Goal: Task Accomplishment & Management: Use online tool/utility

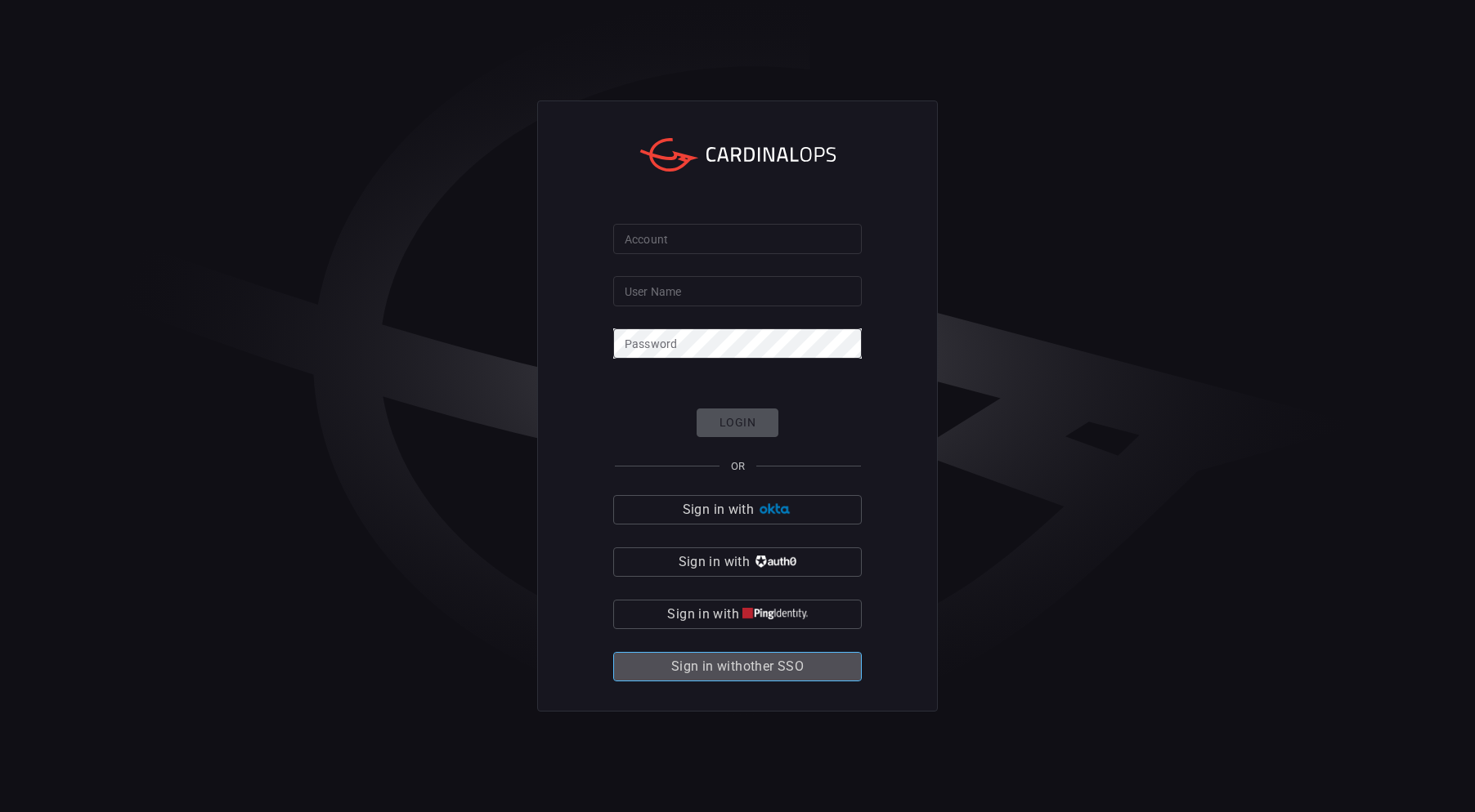
click at [763, 668] on span "Sign in with other SSO" at bounding box center [737, 666] width 132 height 23
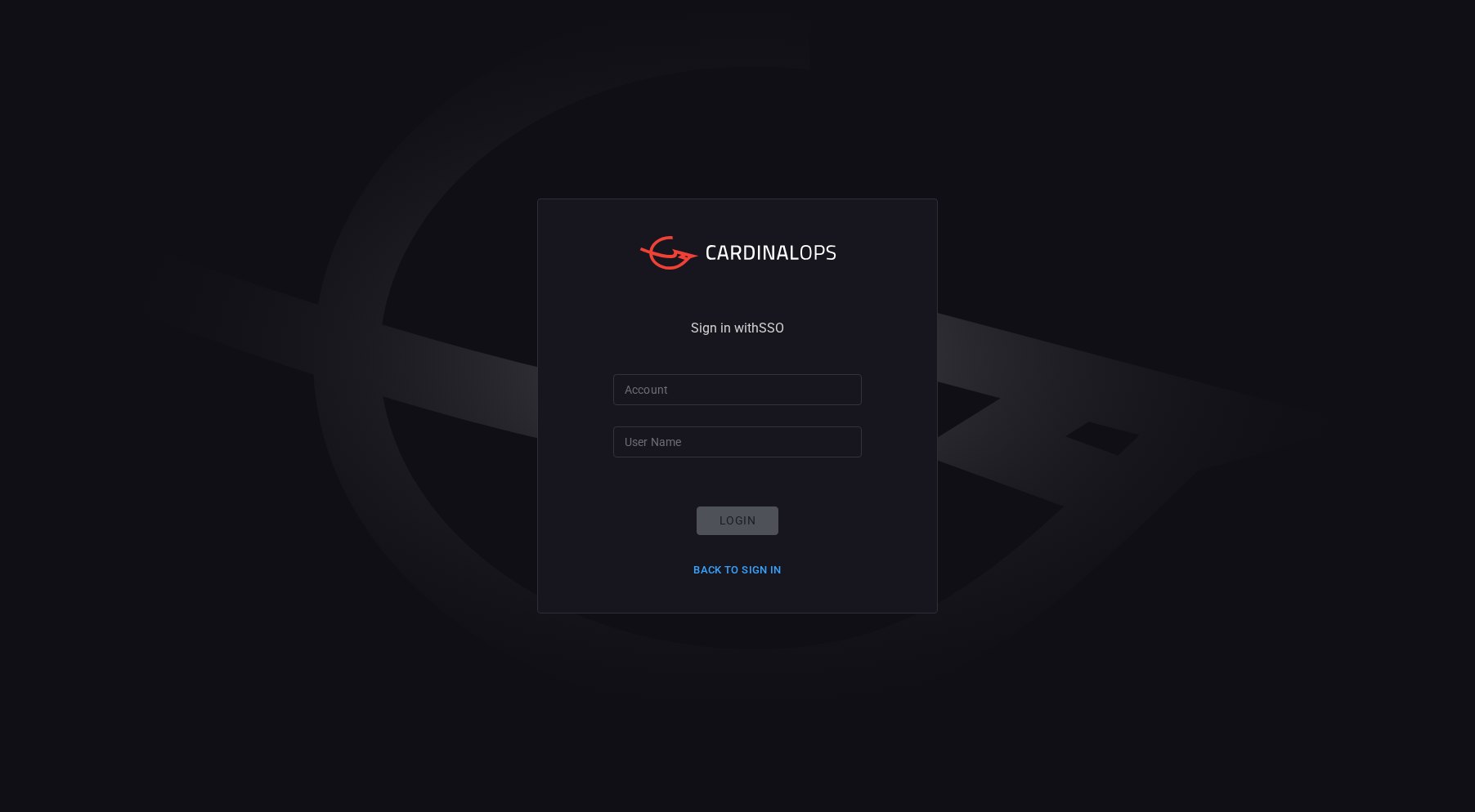
click at [715, 389] on input "Account" at bounding box center [737, 389] width 248 height 31
type input "wow"
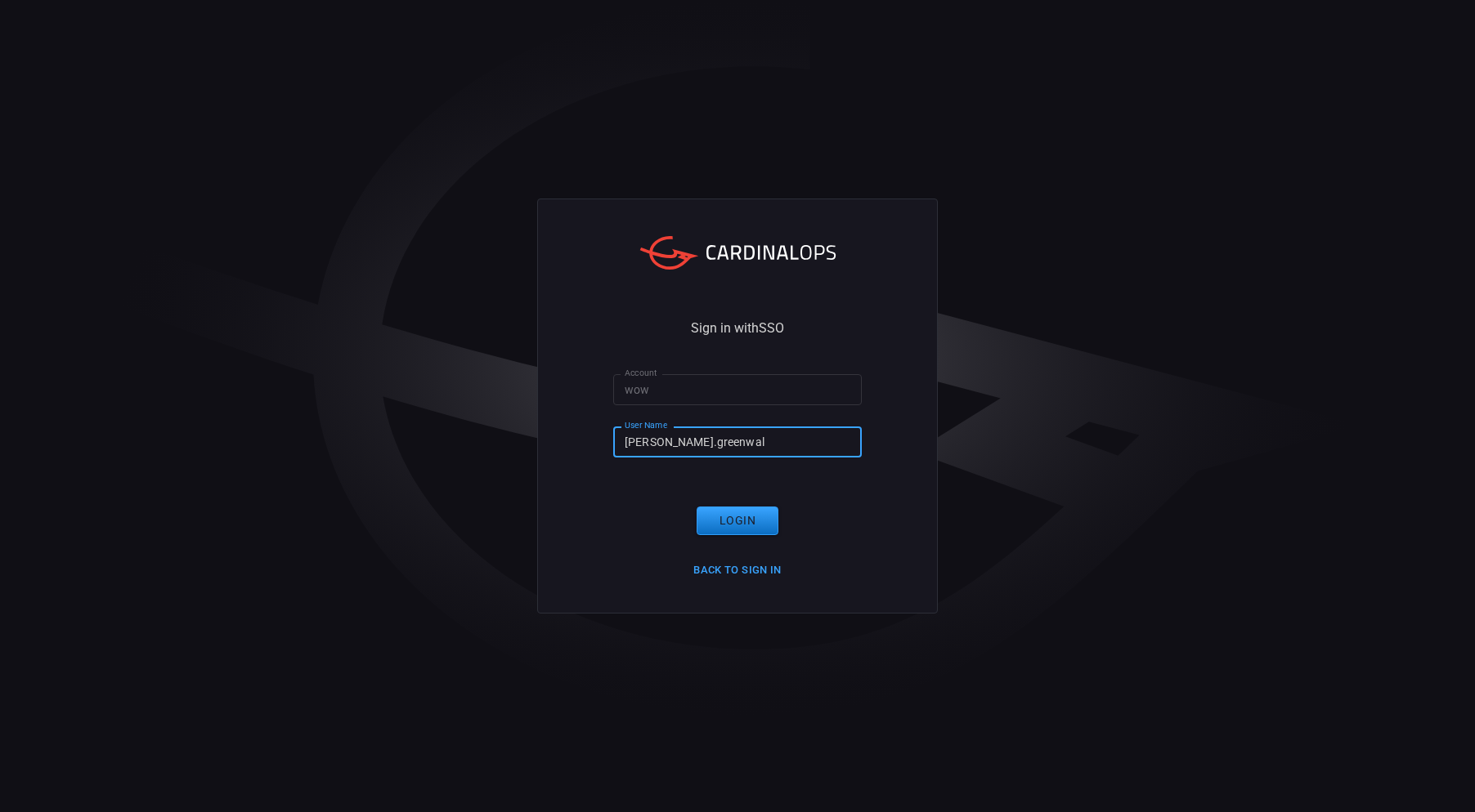
type input "[PERSON_NAME].[PERSON_NAME]"
click button "Login" at bounding box center [737, 520] width 82 height 29
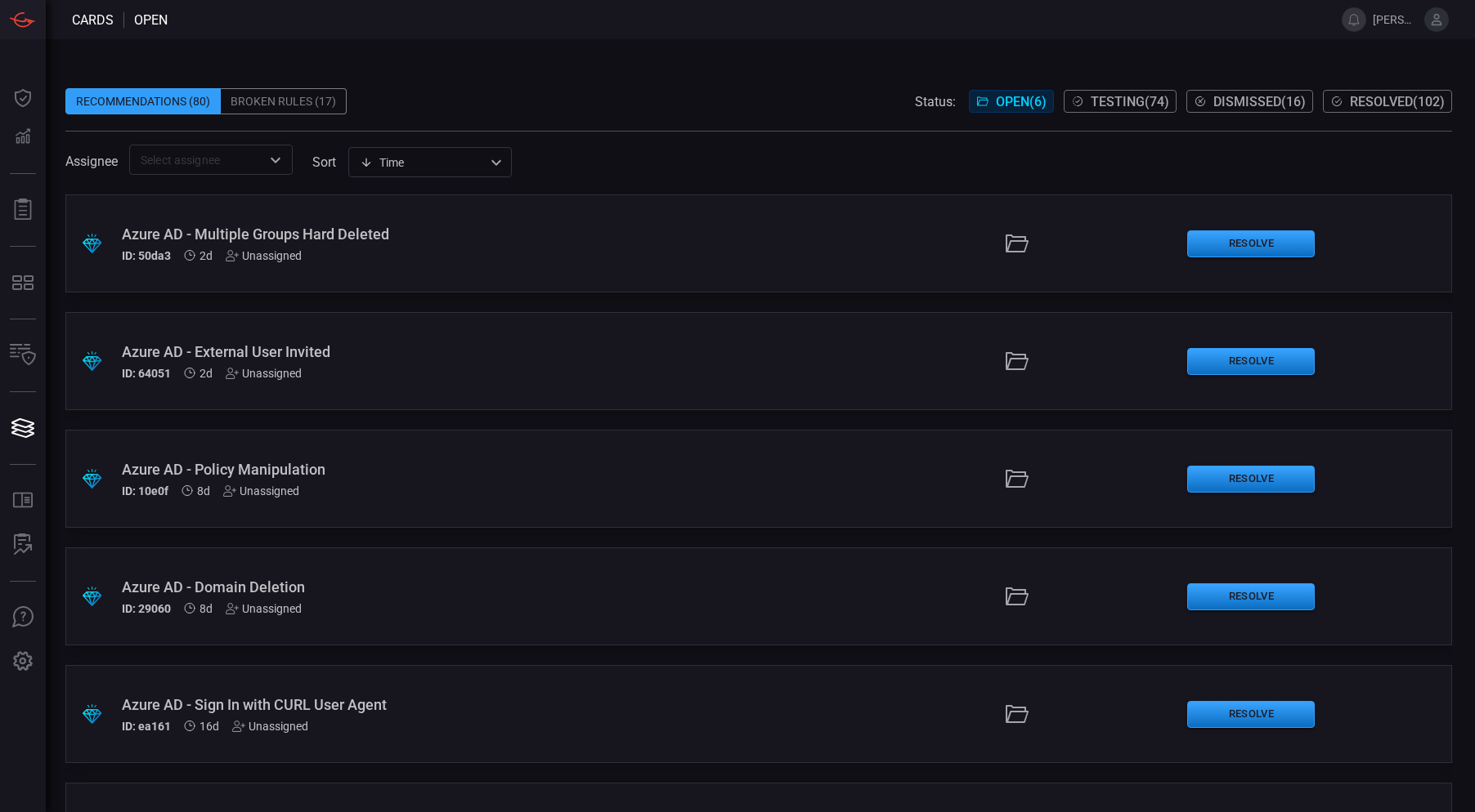
click at [477, 242] on div "Azure AD - Multiple Groups Hard Deleted" at bounding box center [354, 234] width 466 height 17
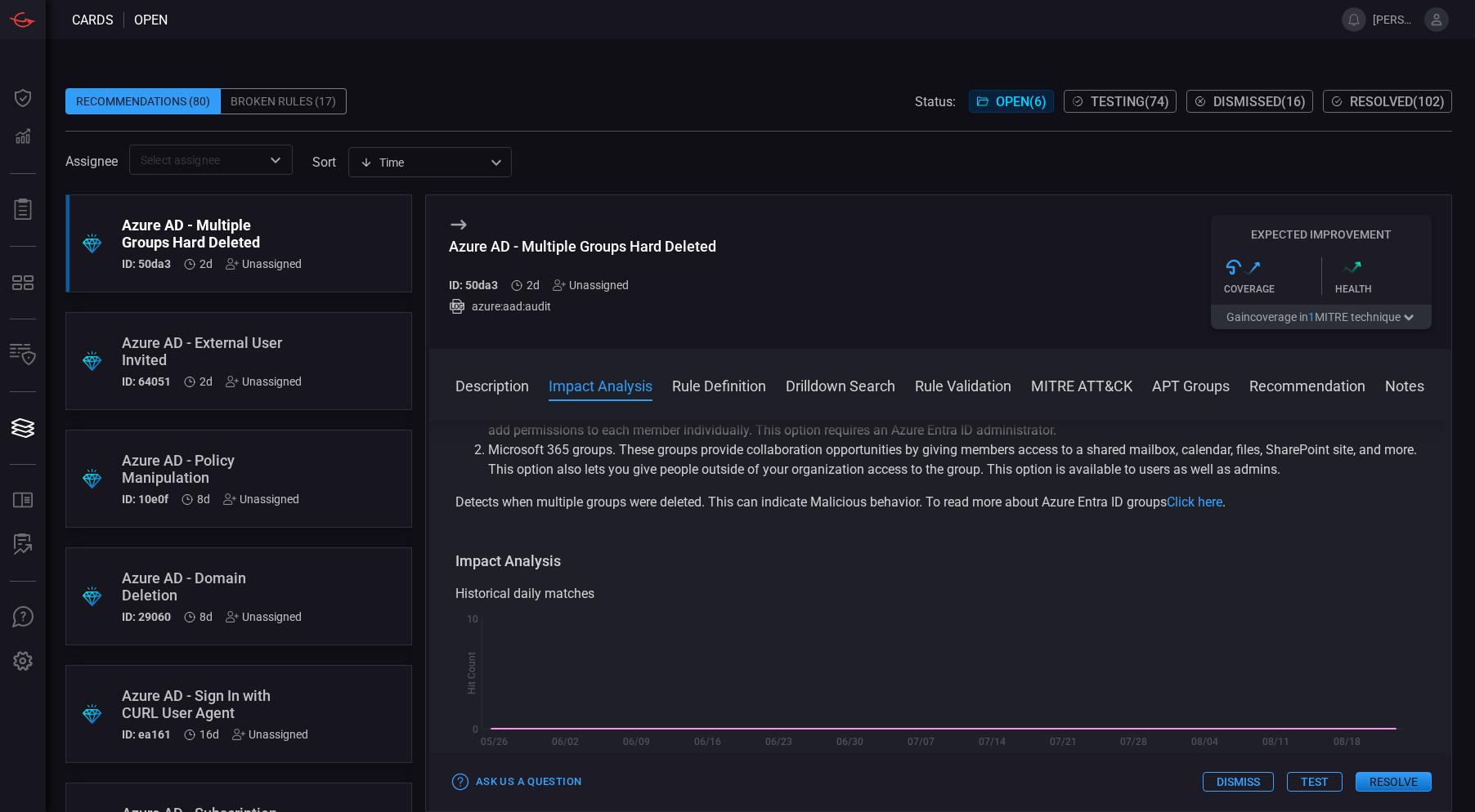
scroll to position [88, 0]
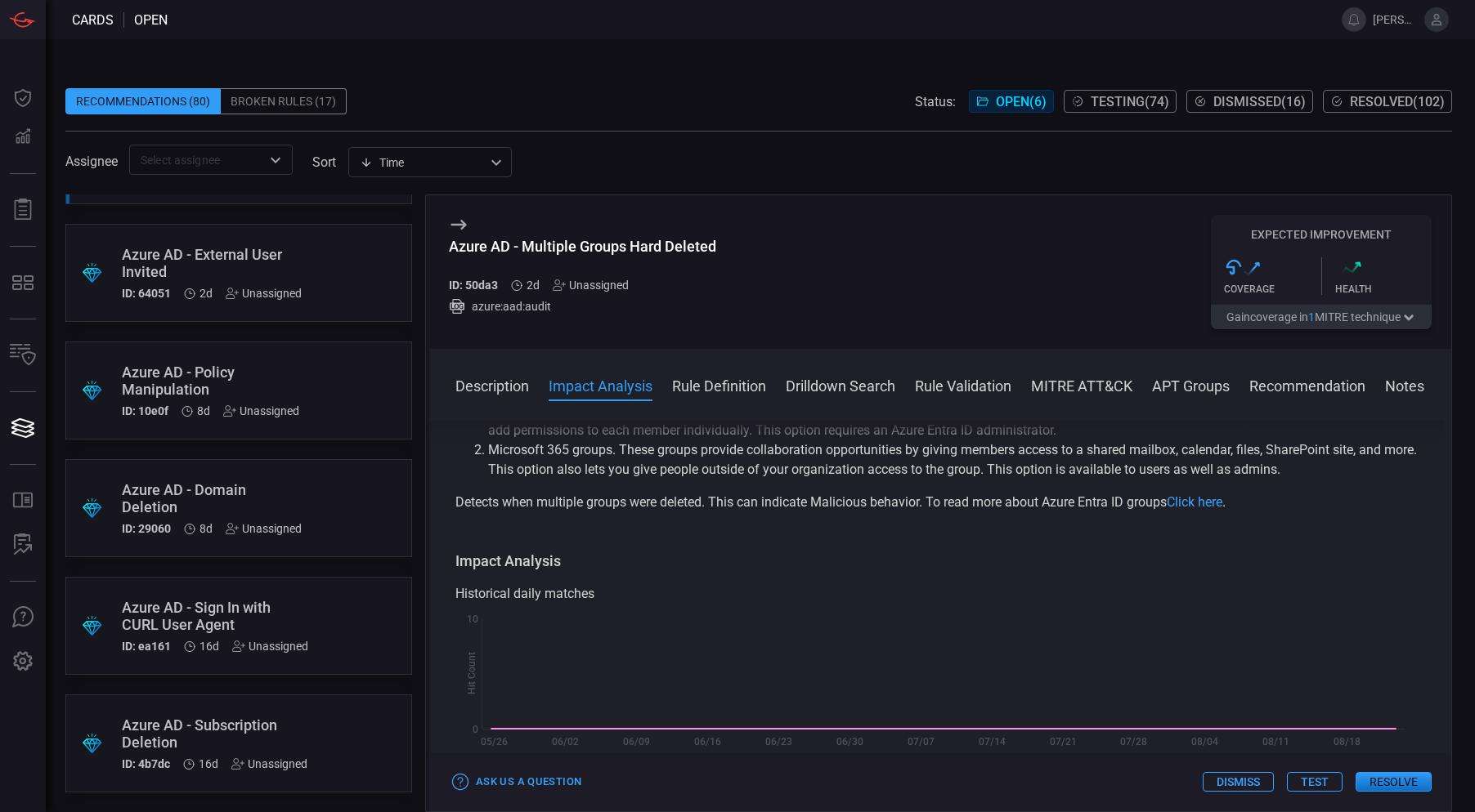
click at [296, 732] on div "Azure AD - Subscription Deletion" at bounding box center [215, 733] width 186 height 34
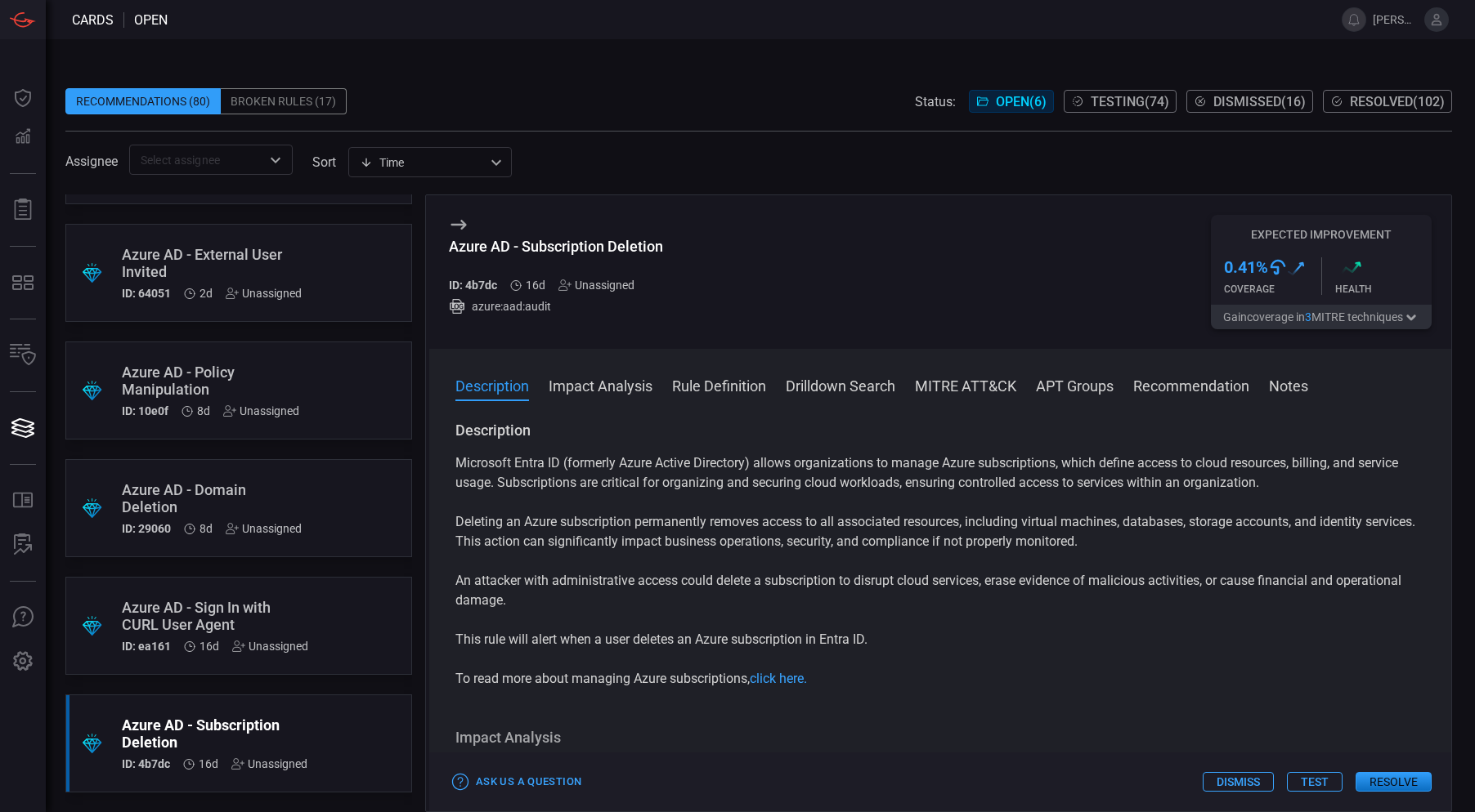
click at [320, 599] on div ".suggested_cards_icon{fill:url(#suggested_cards_icon);} Azure AD - Sign In with…" at bounding box center [238, 626] width 347 height 98
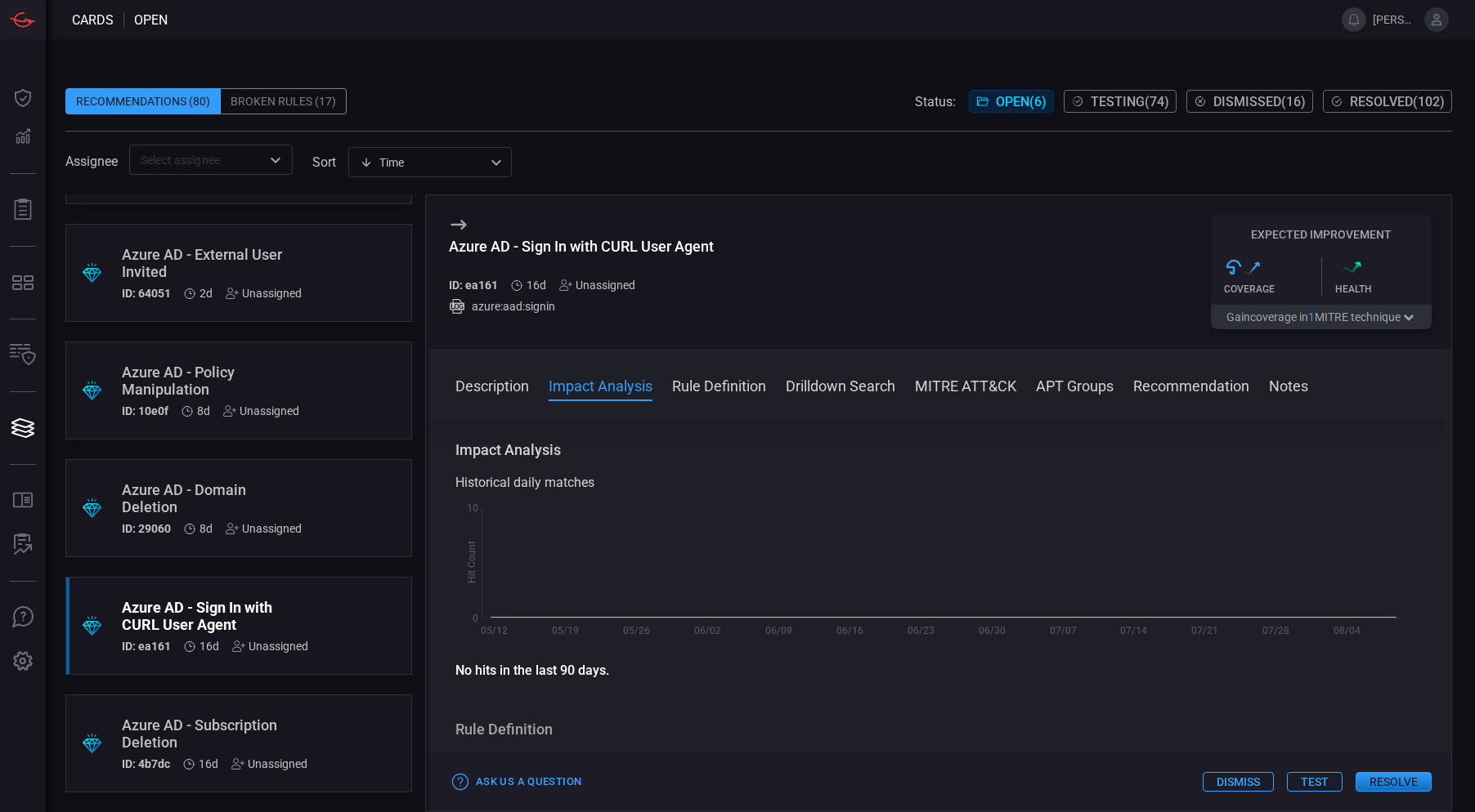
scroll to position [164, 0]
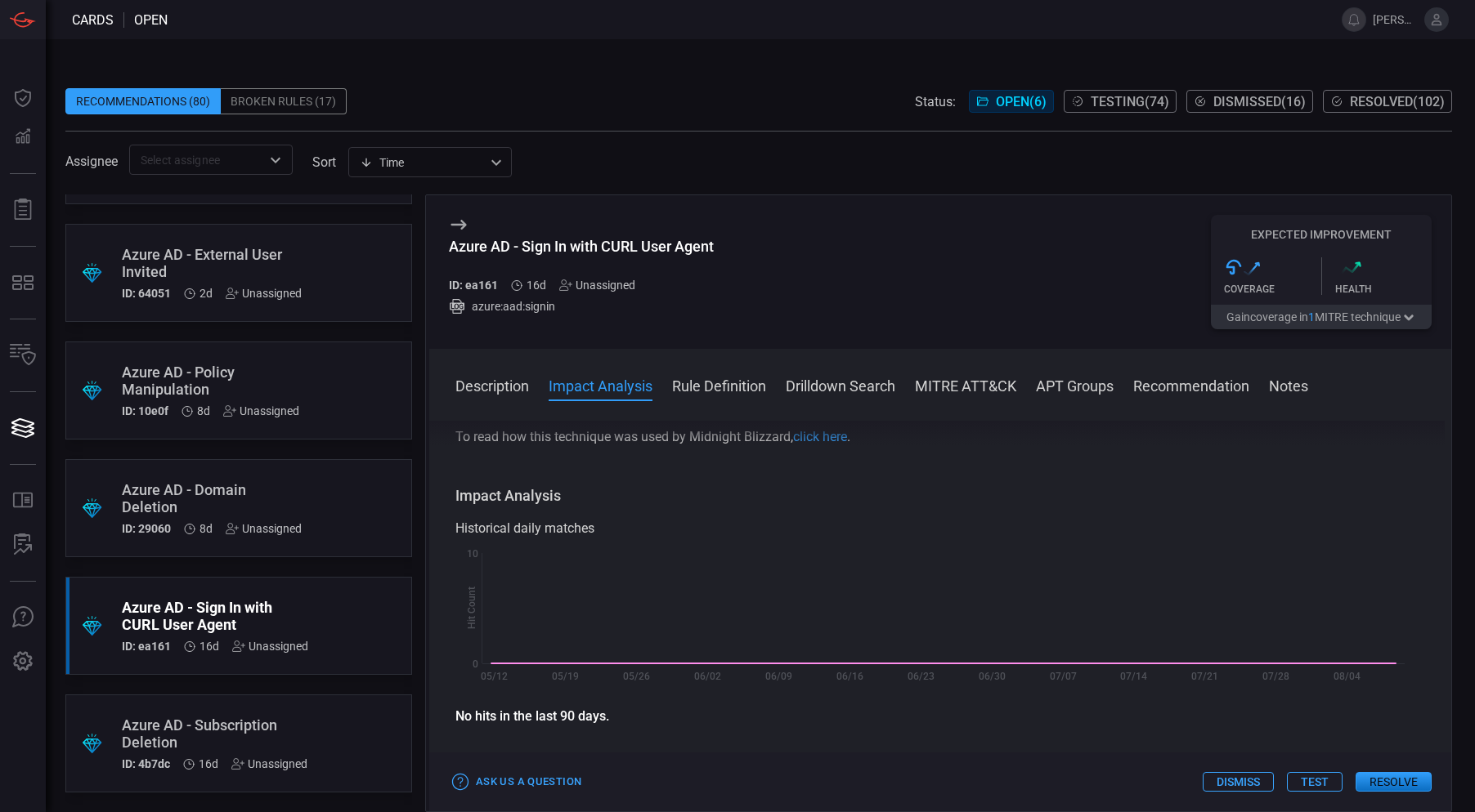
click at [261, 489] on div "Azure AD - Domain Deletion" at bounding box center [211, 498] width 179 height 34
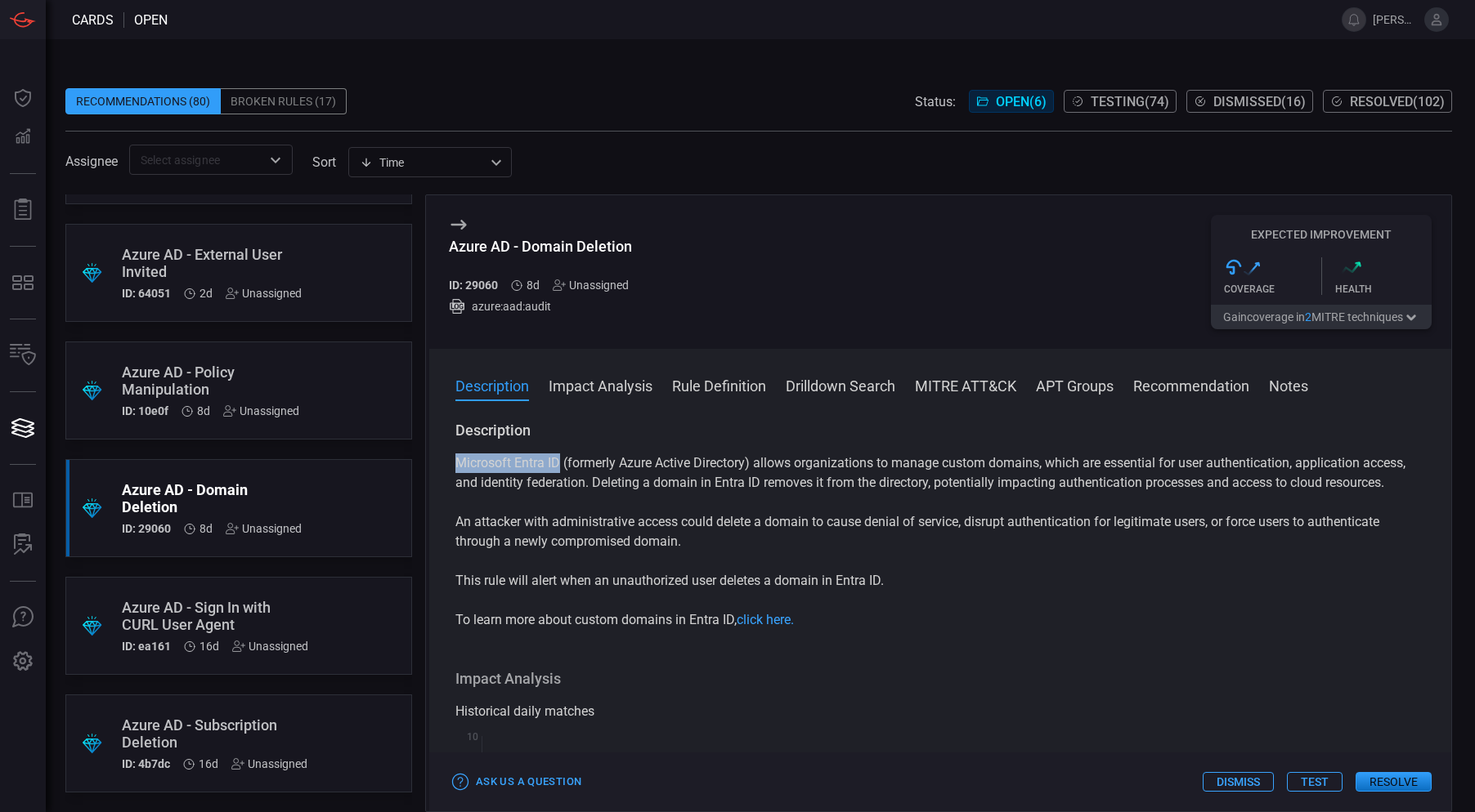
drag, startPoint x: 559, startPoint y: 463, endPoint x: 455, endPoint y: 465, distance: 104.0
click at [455, 465] on p "Microsoft Entra ID (formerly Azure Active Directory) allows organizations to ma…" at bounding box center [940, 473] width 969 height 39
copy p "Microsoft Entra ID"
click at [237, 719] on div "Azure AD - Subscription Deletion" at bounding box center [215, 733] width 186 height 34
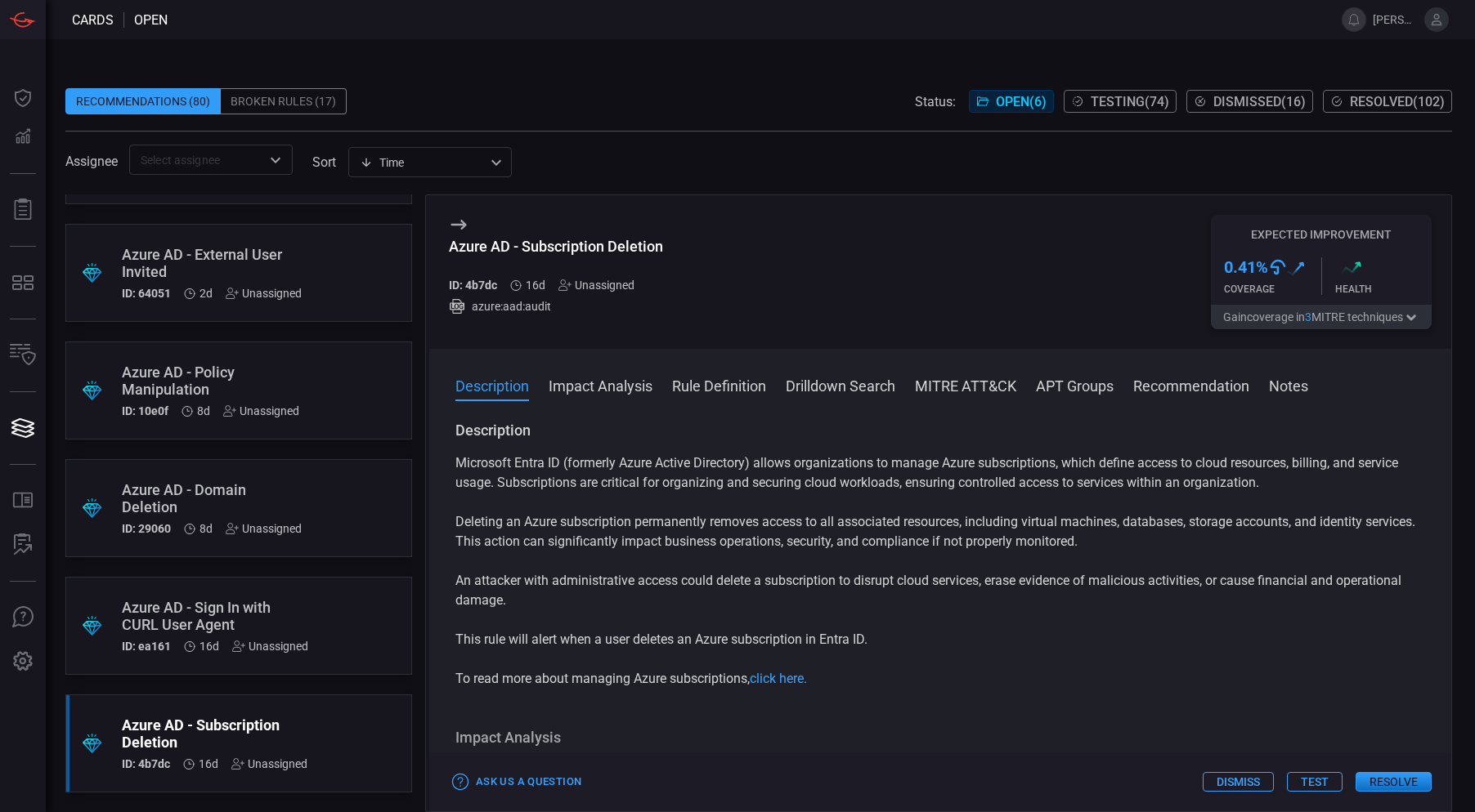
click at [1316, 781] on button "Test" at bounding box center [1314, 781] width 56 height 20
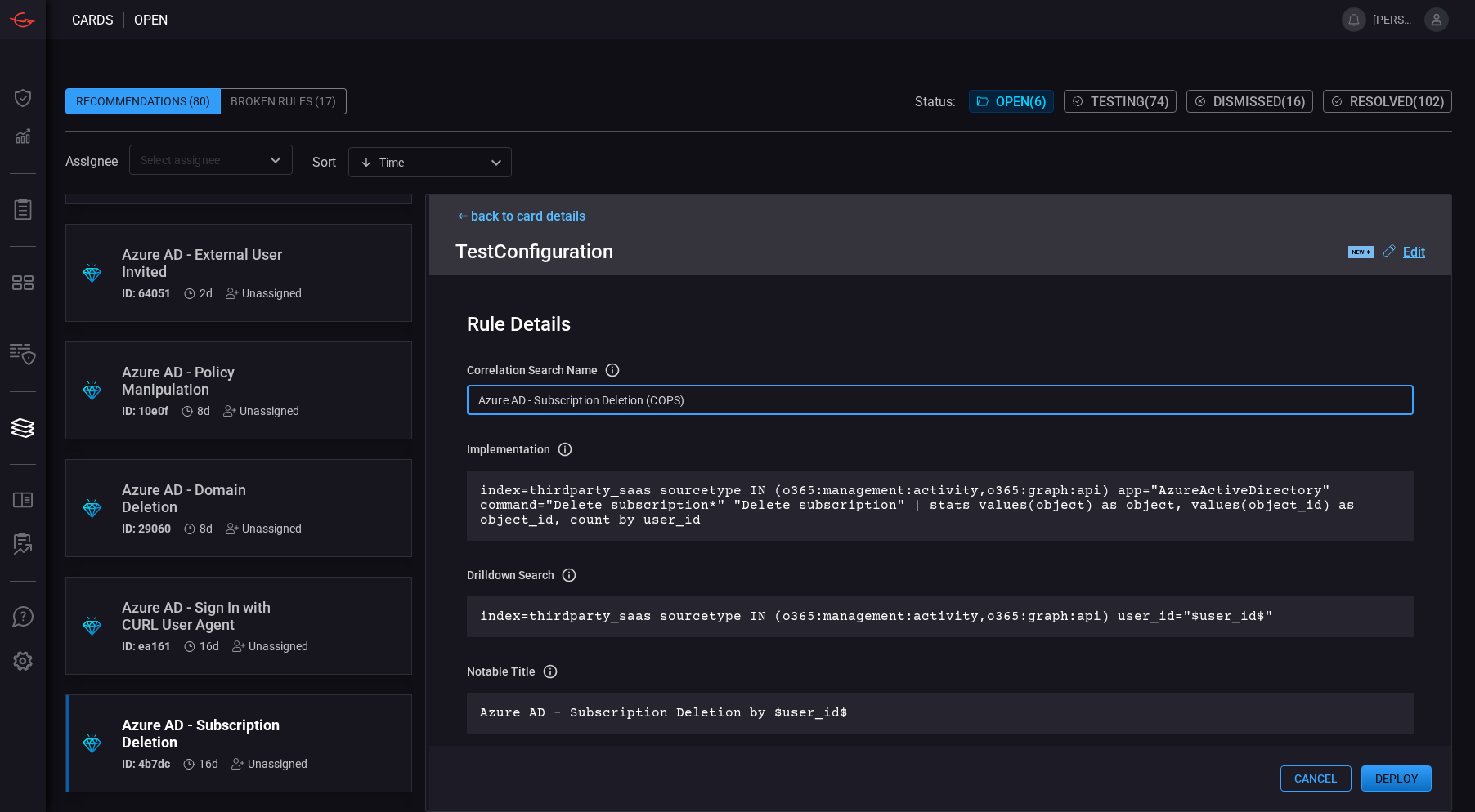
drag, startPoint x: 525, startPoint y: 403, endPoint x: 460, endPoint y: 399, distance: 65.1
click at [460, 399] on div "Rule Details correlation search Name Name of the correlation search that will b…" at bounding box center [940, 543] width 1021 height 536
paste input "Microsoft Entra I"
type input "Microsoft Entra ID - Subscription Deletion (COPS)"
click at [1400, 781] on button "Deploy" at bounding box center [1396, 779] width 71 height 26
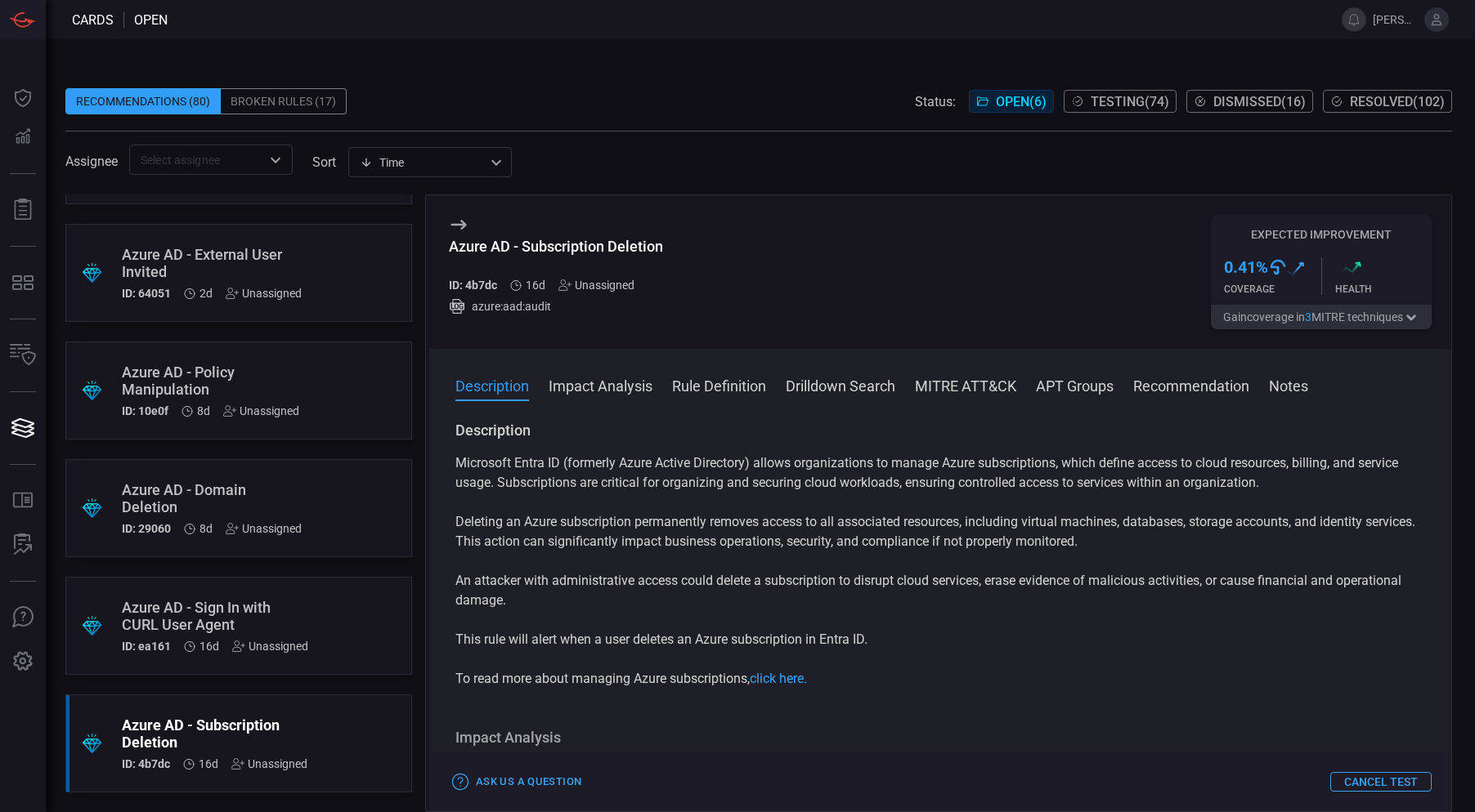
click at [323, 617] on div ".suggested_cards_icon{fill:url(#suggested_cards_icon);} Azure AD - Sign In with…" at bounding box center [238, 626] width 347 height 98
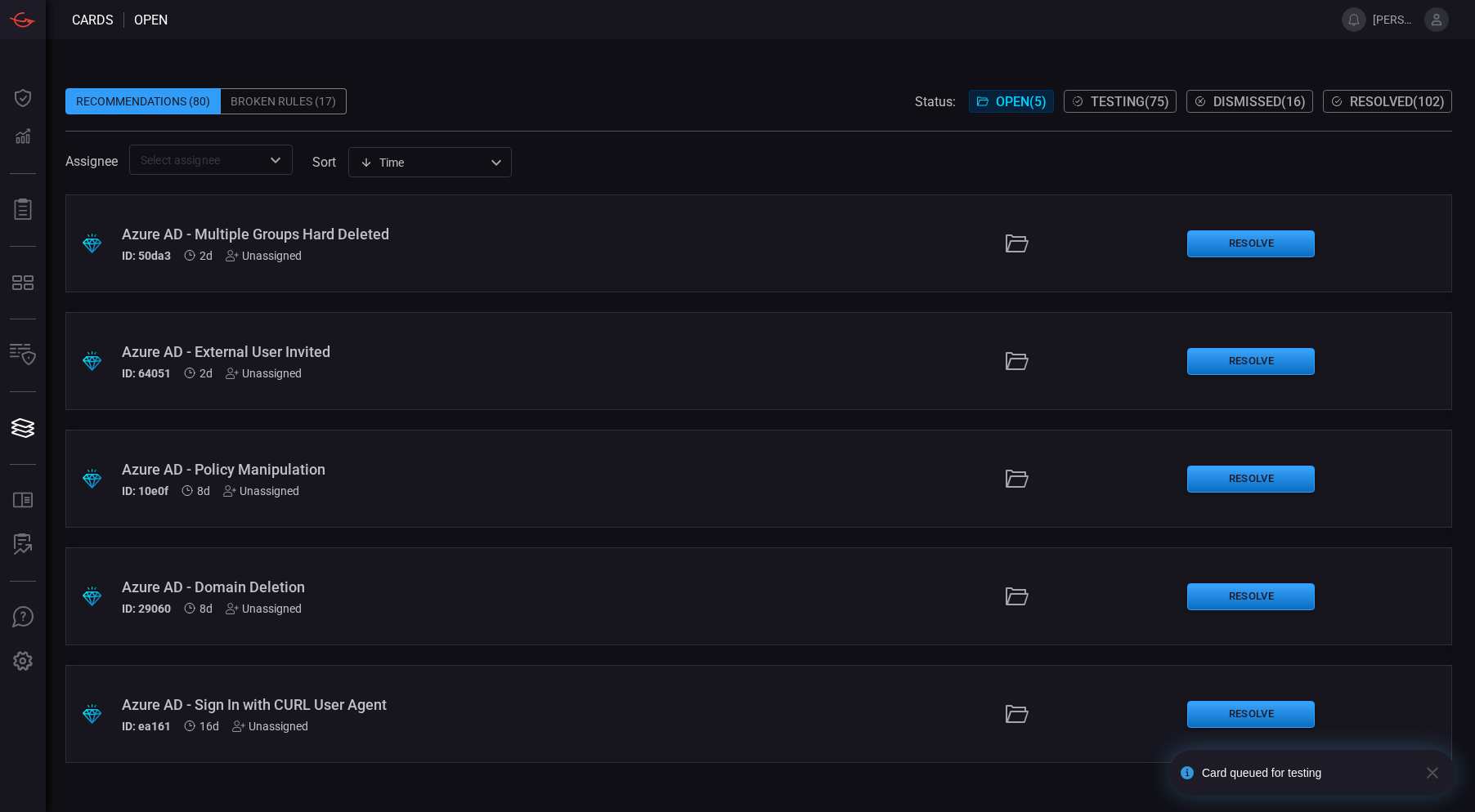
click at [700, 693] on div ".suggested_cards_icon{fill:url(#suggested_cards_icon);} Azure AD - Sign In with…" at bounding box center [758, 714] width 1387 height 98
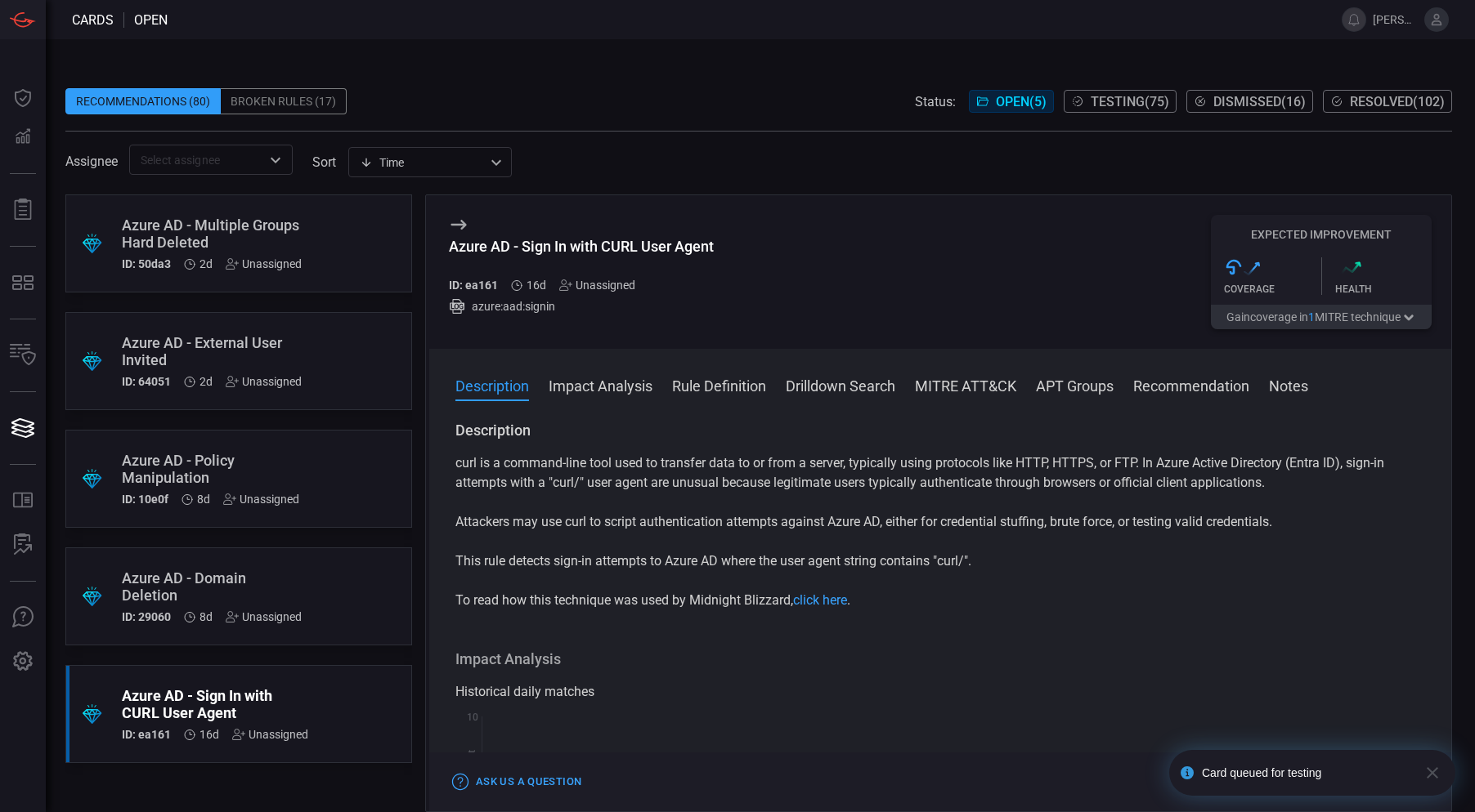
click at [1433, 776] on icon "button" at bounding box center [1431, 772] width 20 height 20
click at [1314, 784] on button "Test" at bounding box center [1314, 781] width 56 height 20
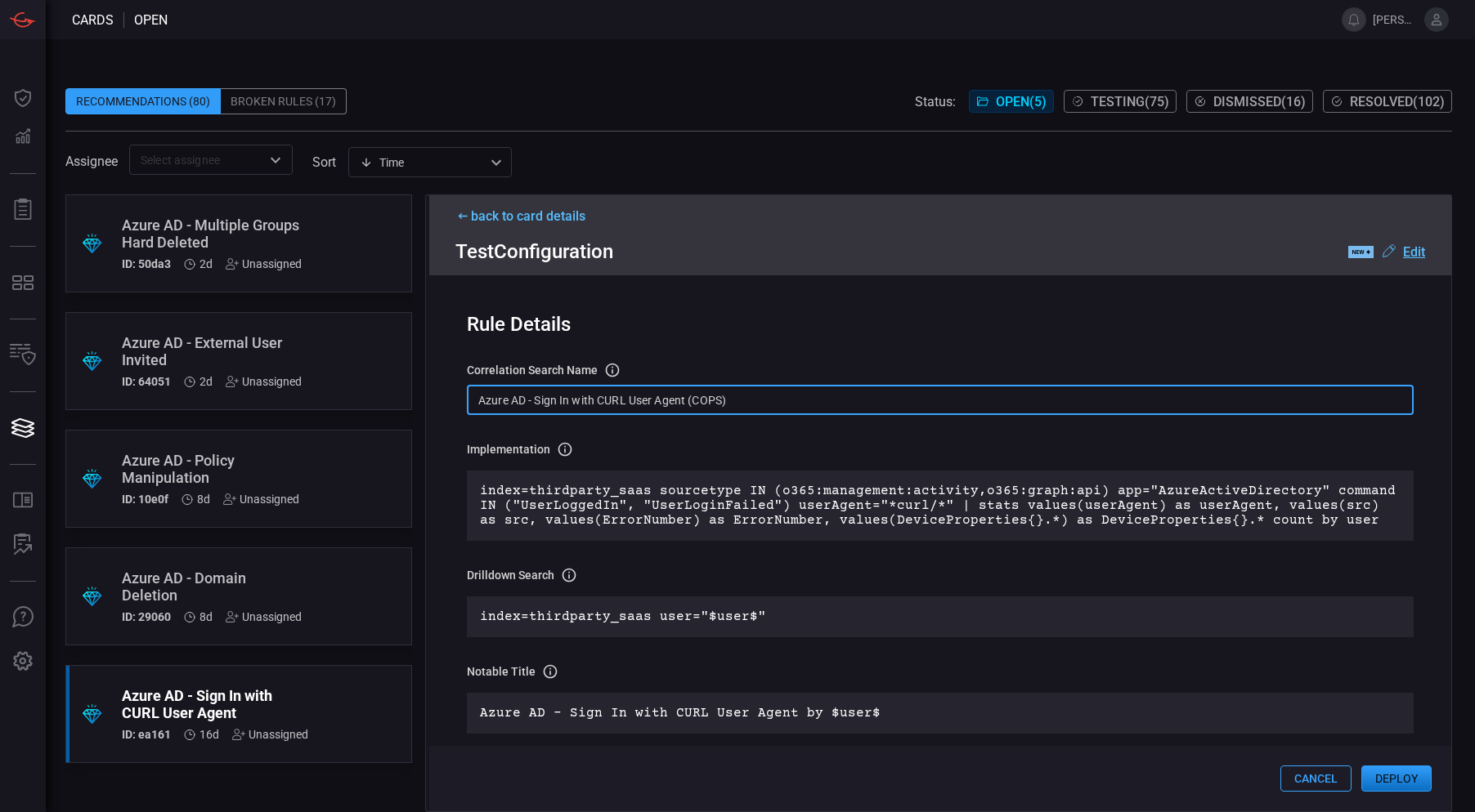
drag, startPoint x: 525, startPoint y: 402, endPoint x: 442, endPoint y: 400, distance: 83.0
click at [442, 399] on div "Rule Details correlation search Name Name of the correlation search that will b…" at bounding box center [940, 543] width 1021 height 536
paste input "Microsoft Entra I"
type input "Microsoft Entra ID - Sign In with CURL User Agent (COPS)"
click at [1380, 774] on button "Deploy" at bounding box center [1396, 779] width 71 height 26
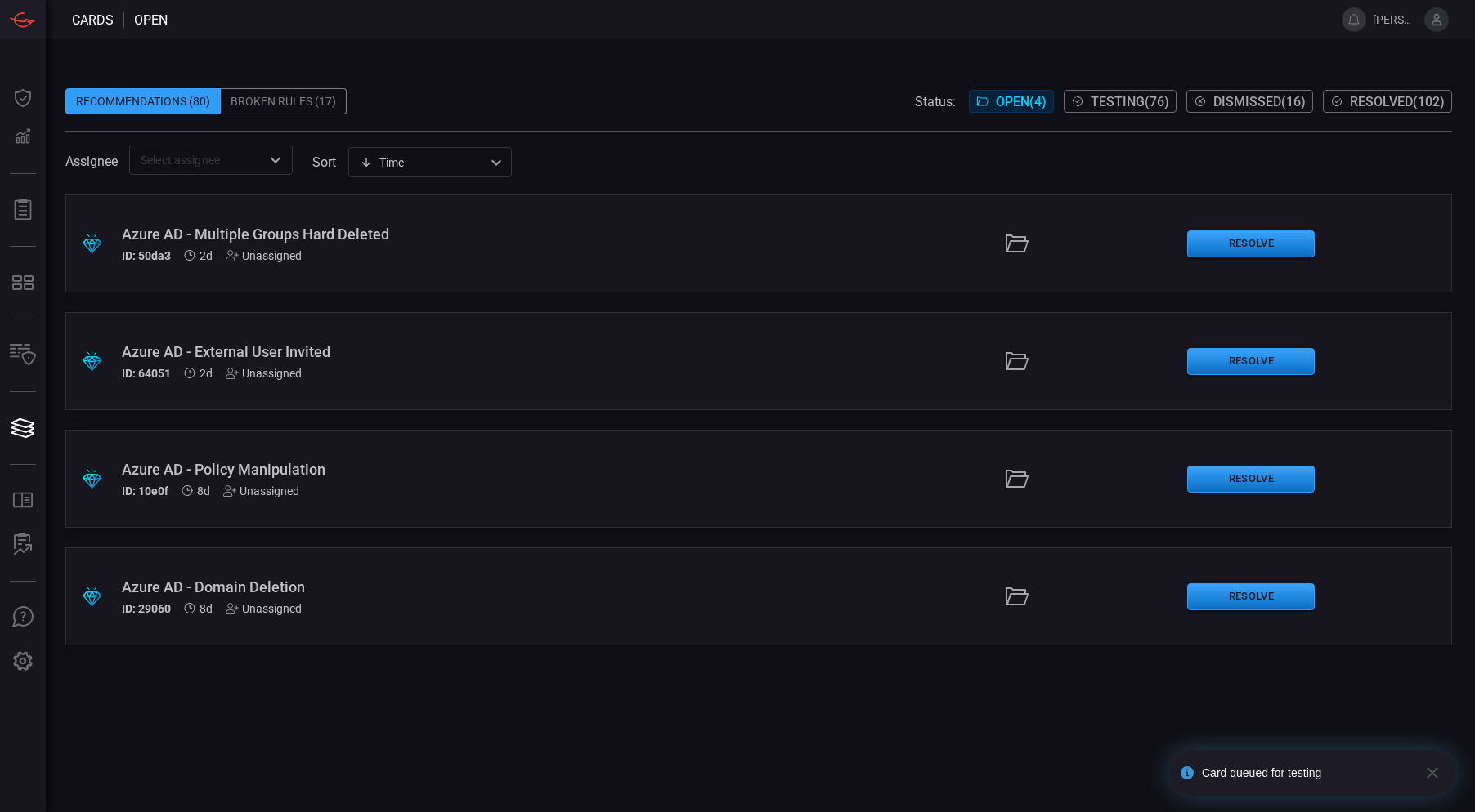
click at [422, 355] on div "Azure AD - External User Invited" at bounding box center [354, 351] width 466 height 17
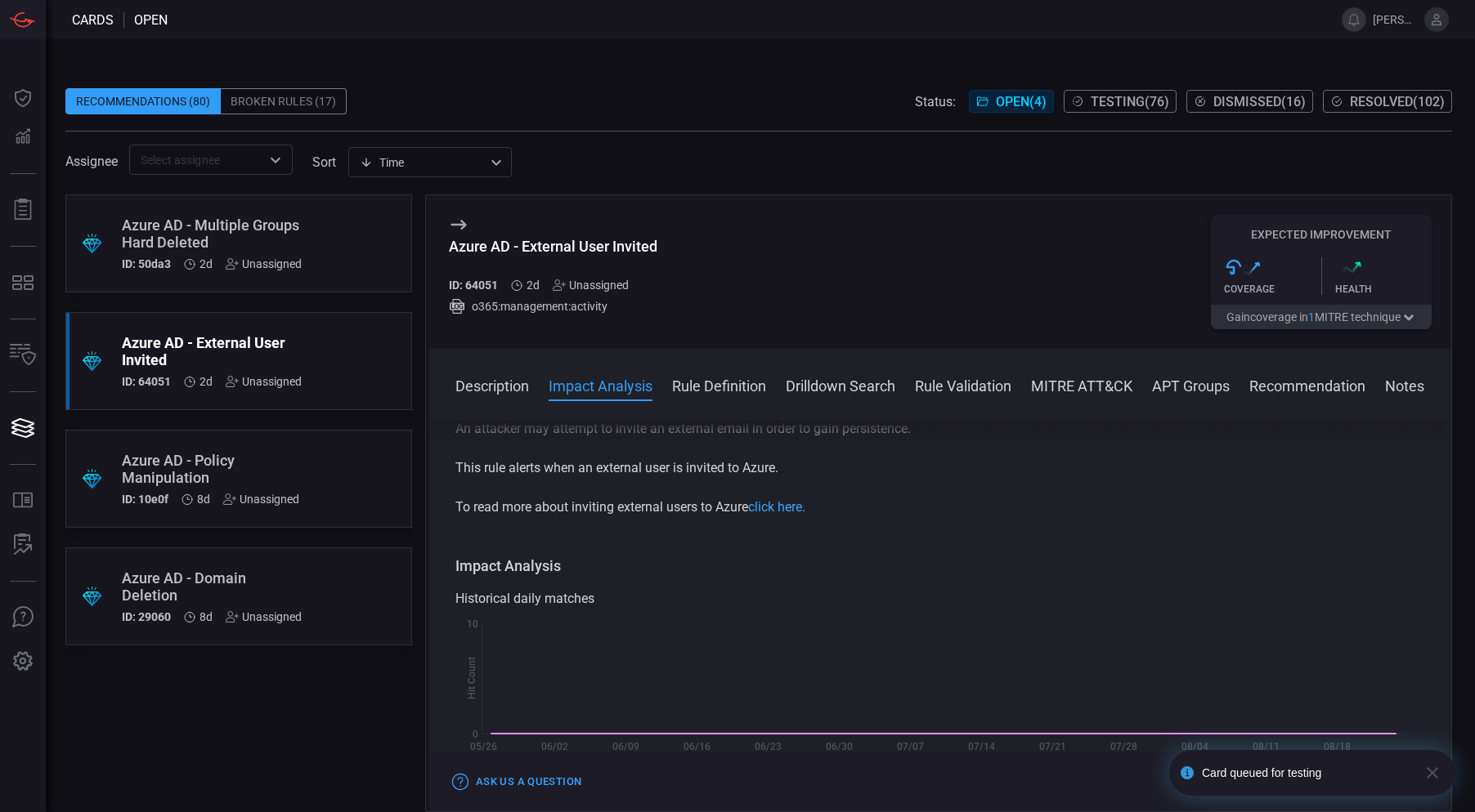
scroll to position [245, 0]
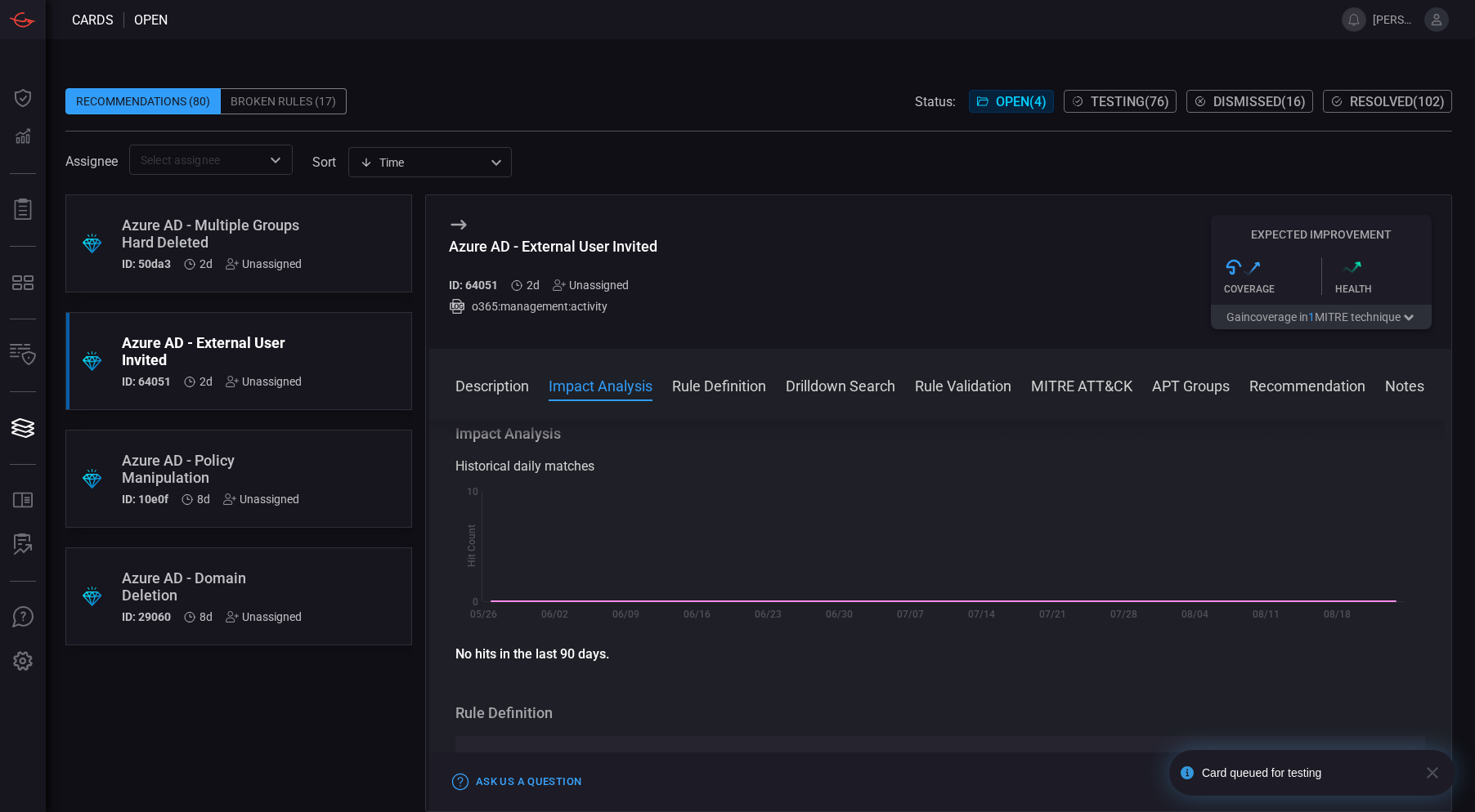
click at [315, 232] on div ".suggested_cards_icon{fill:url(#suggested_cards_icon);} Azure AD - Multiple Gro…" at bounding box center [238, 243] width 347 height 98
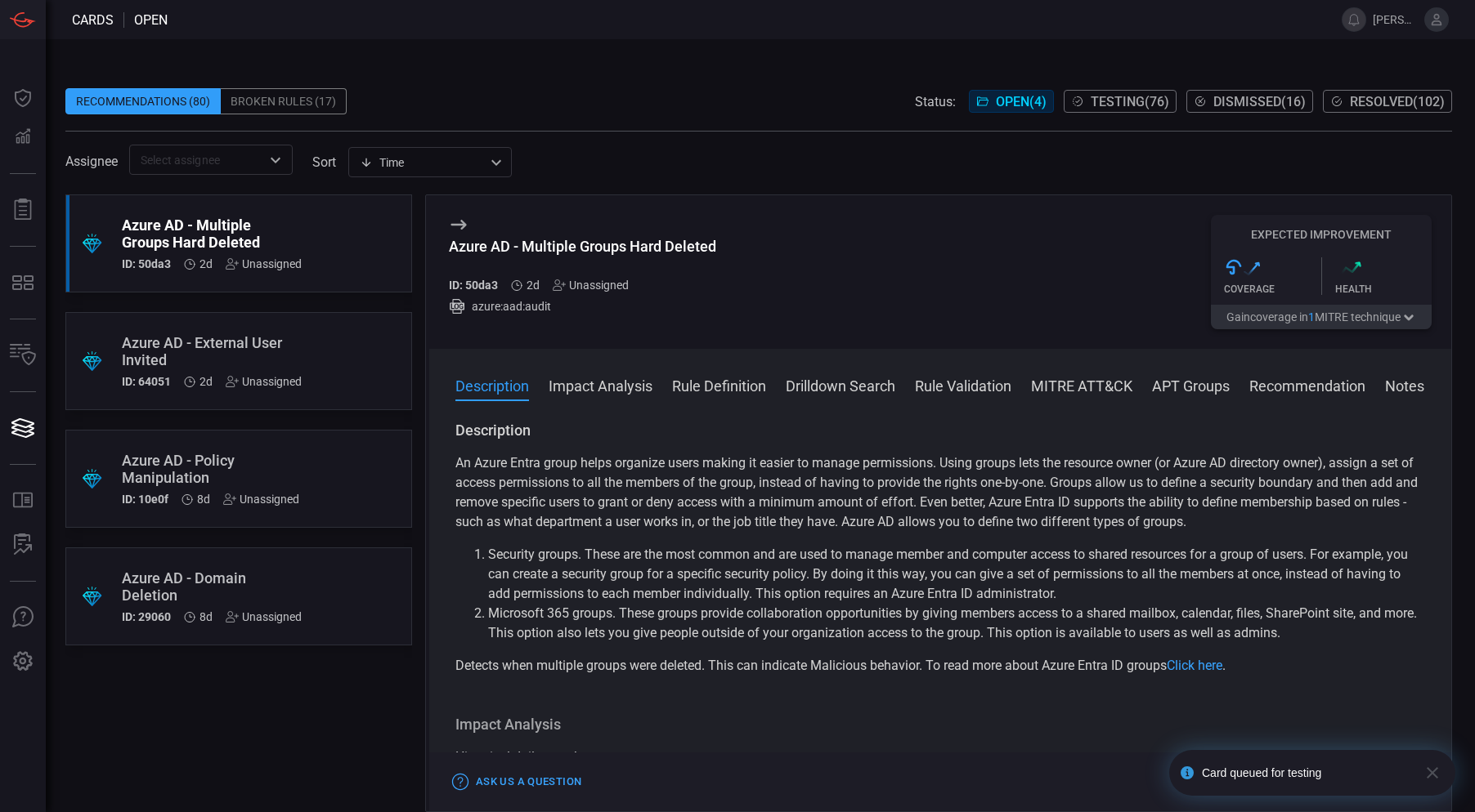
click at [1435, 775] on icon "button" at bounding box center [1431, 772] width 20 height 20
click at [1317, 781] on button "Test" at bounding box center [1314, 781] width 56 height 20
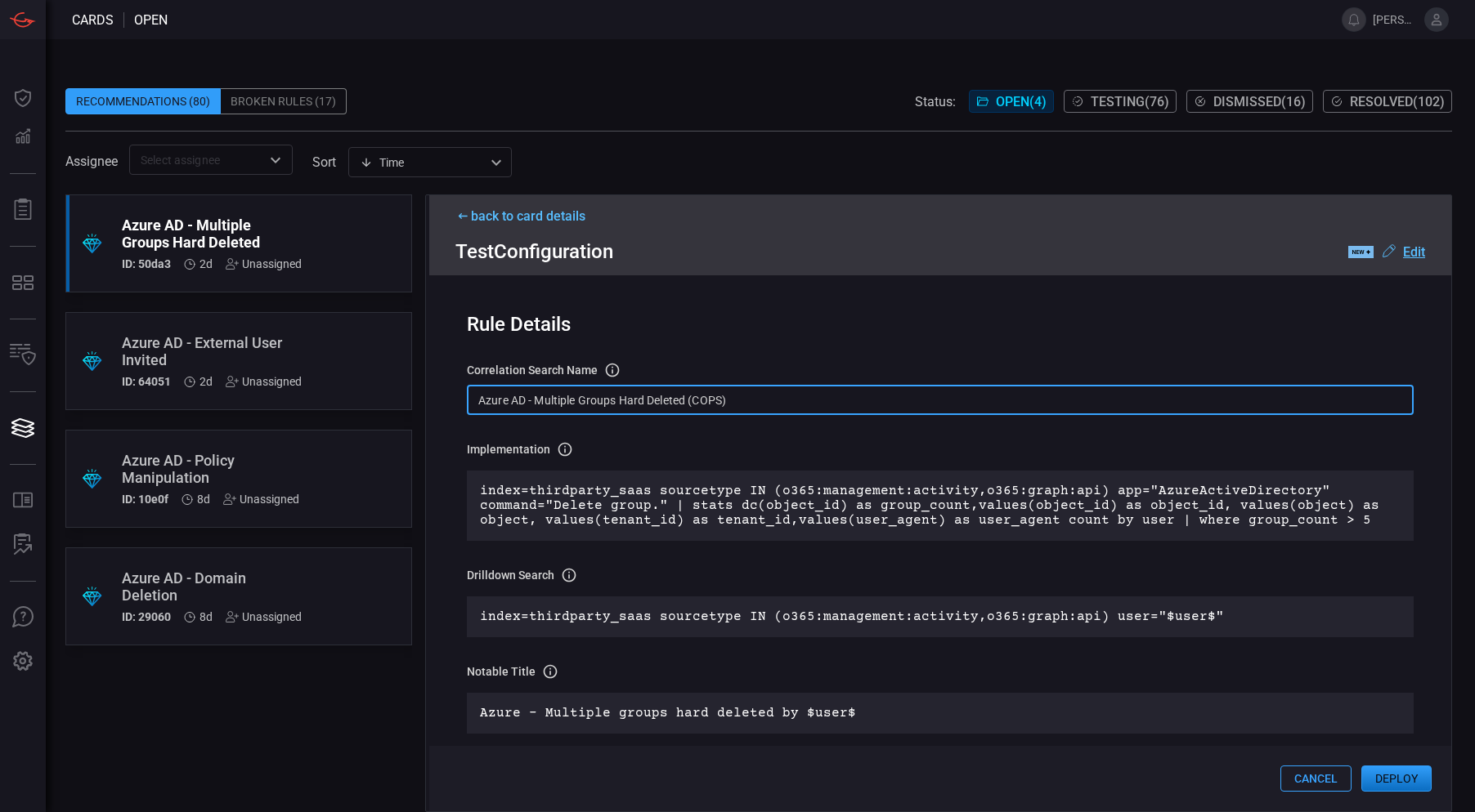
drag, startPoint x: 524, startPoint y: 403, endPoint x: 428, endPoint y: 402, distance: 96.0
click at [430, 402] on div "Rule Details correlation search Name Name of the correlation search that will b…" at bounding box center [940, 543] width 1021 height 536
paste input "Microsoft Entra I"
type input "Microsoft Entra ID - Multiple Groups Hard Deleted (COPS)"
click at [1410, 783] on button "Deploy" at bounding box center [1396, 779] width 71 height 26
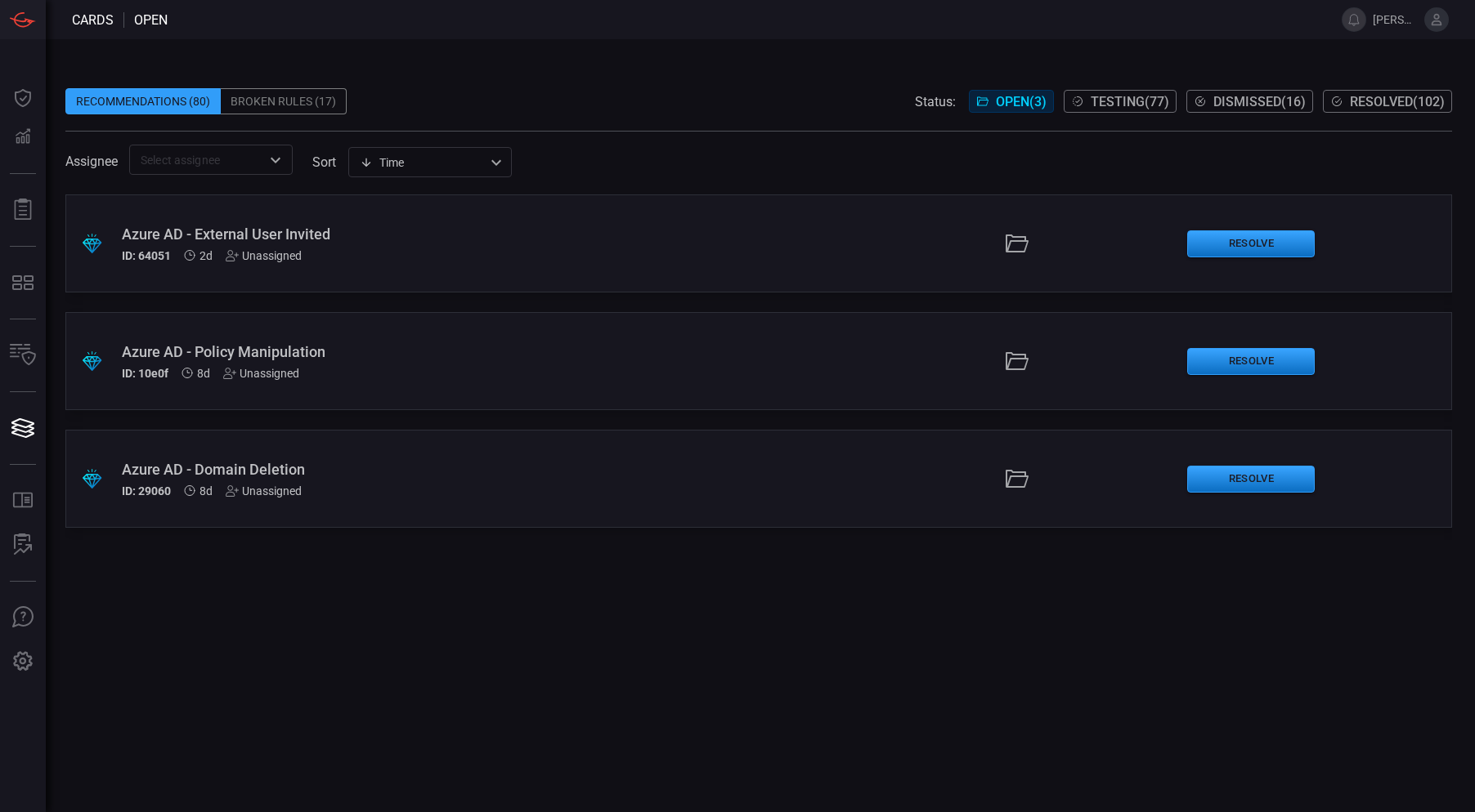
click at [451, 76] on span at bounding box center [758, 76] width 1387 height 24
